Goal: Task Accomplishment & Management: Use online tool/utility

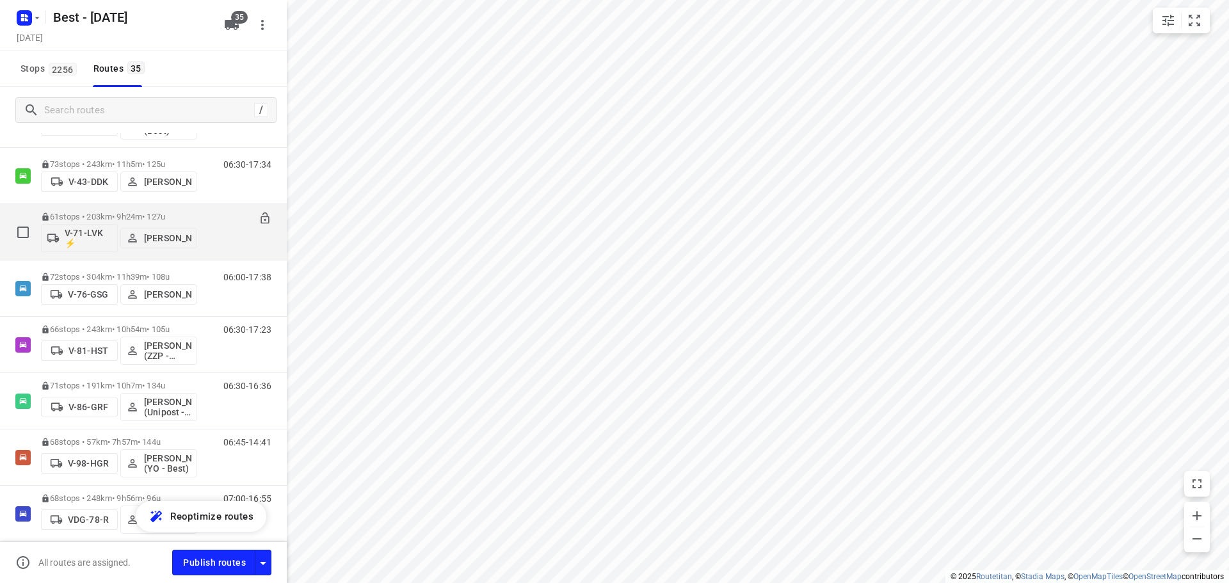
scroll to position [448, 0]
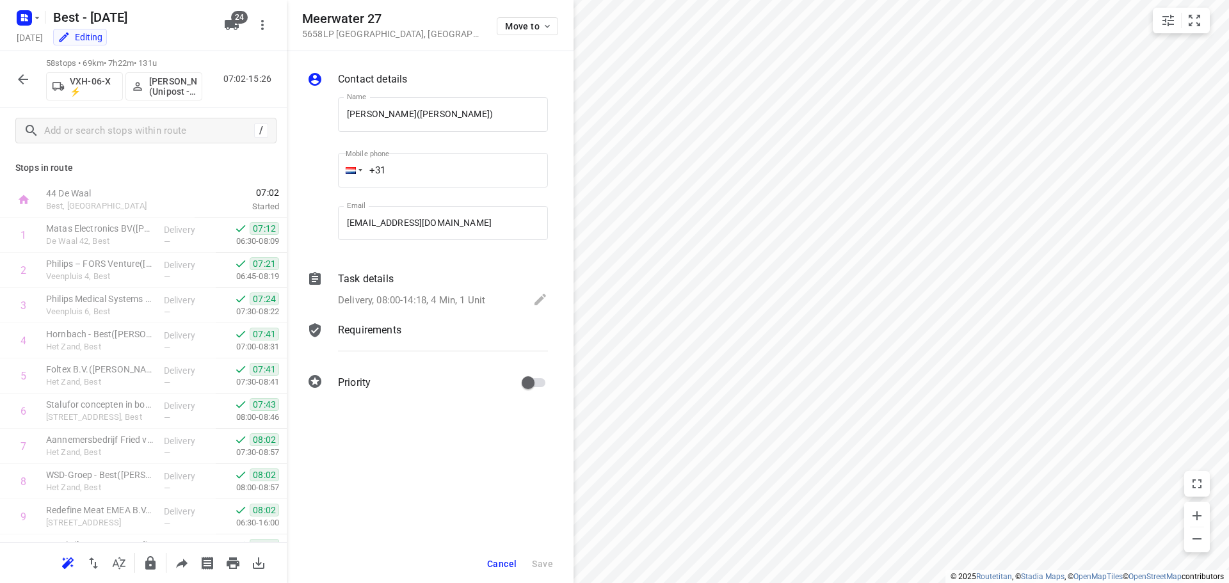
scroll to position [1344, 0]
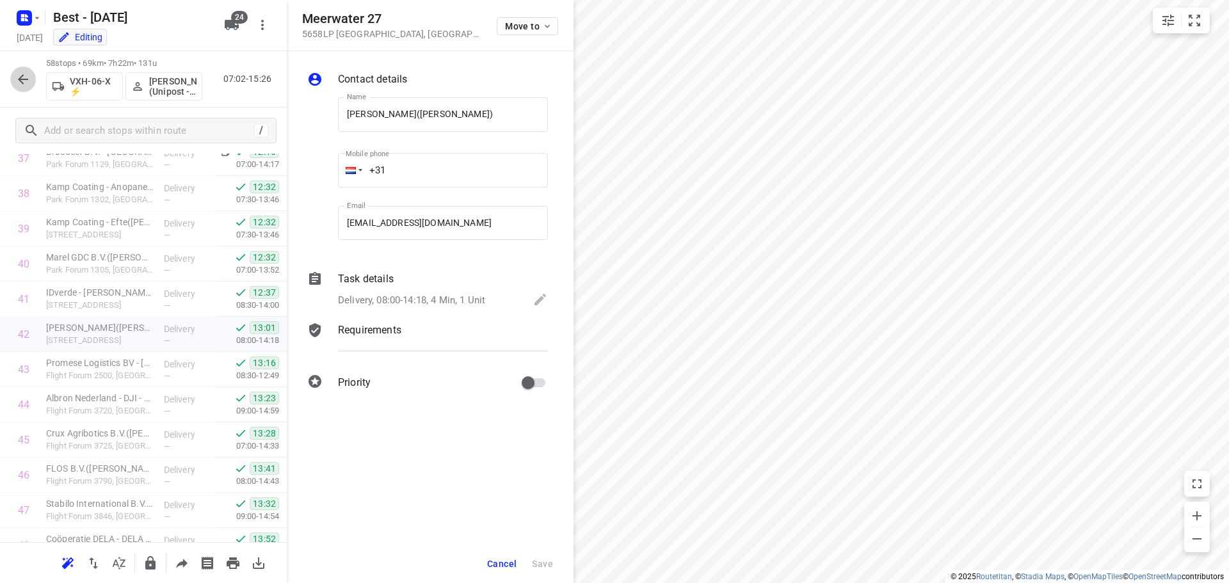
click at [29, 79] on icon "button" at bounding box center [22, 79] width 15 height 15
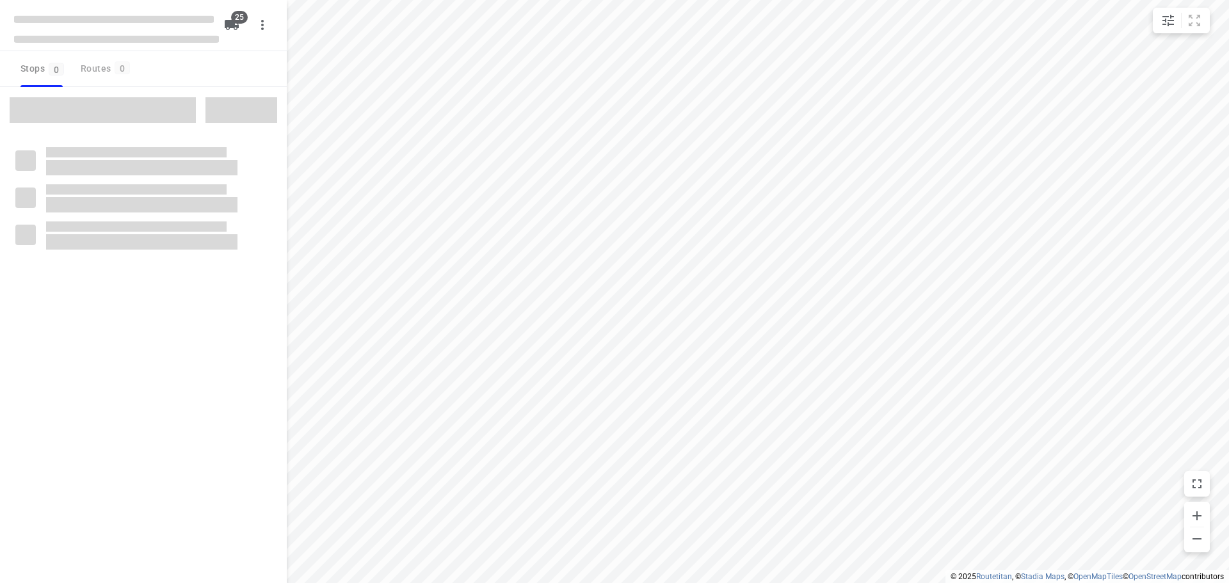
checkbox input "true"
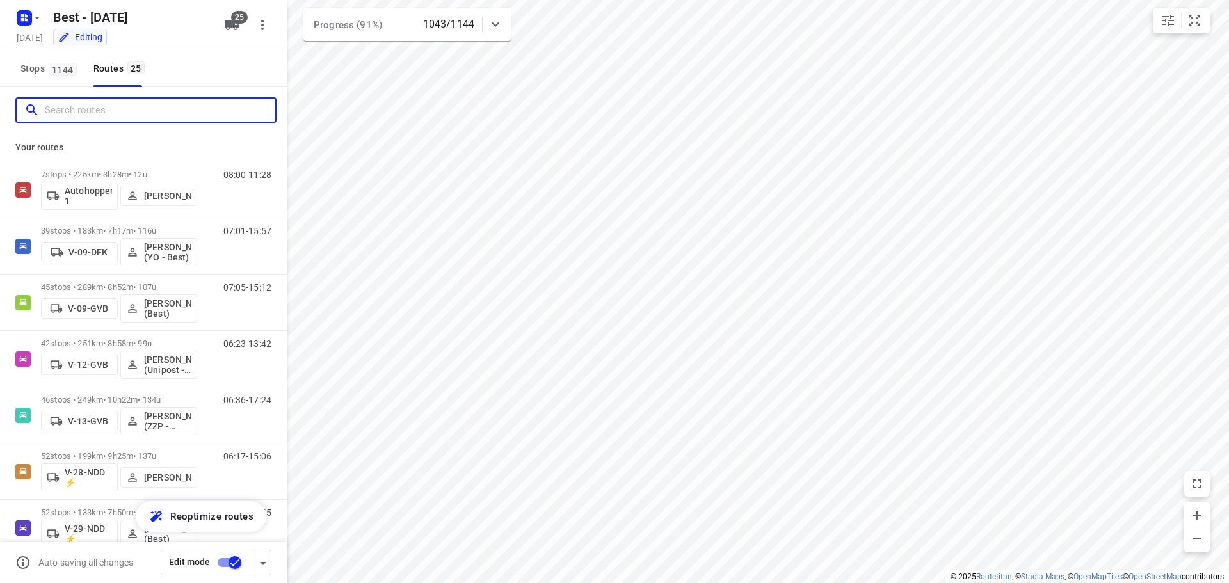
click at [136, 102] on input "Search routes" at bounding box center [160, 110] width 230 height 20
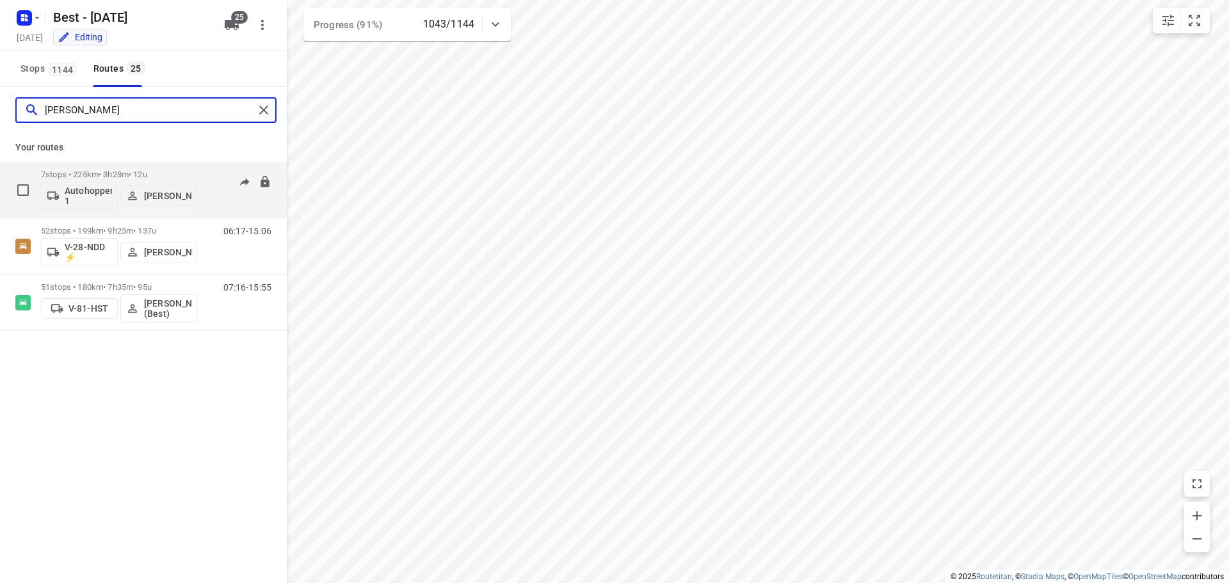
type input "lisa"
click at [86, 175] on p "7 stops • 225km • 3h28m • 12u" at bounding box center [119, 175] width 156 height 10
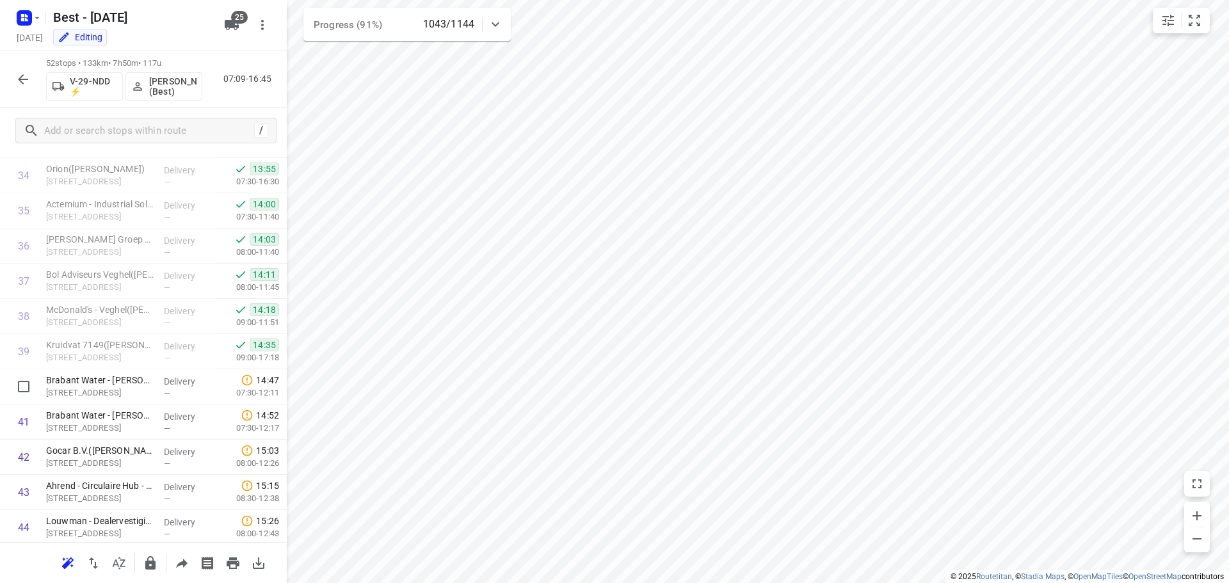
scroll to position [1541, 0]
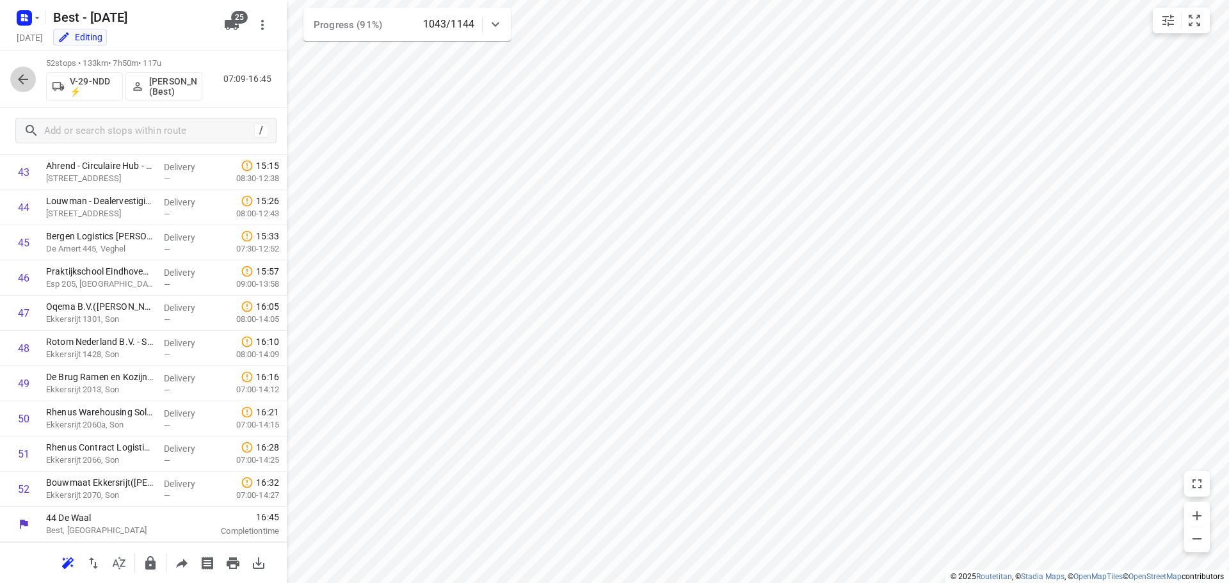
click at [27, 81] on icon "button" at bounding box center [22, 79] width 15 height 15
